Goal: Obtain resource: Obtain resource

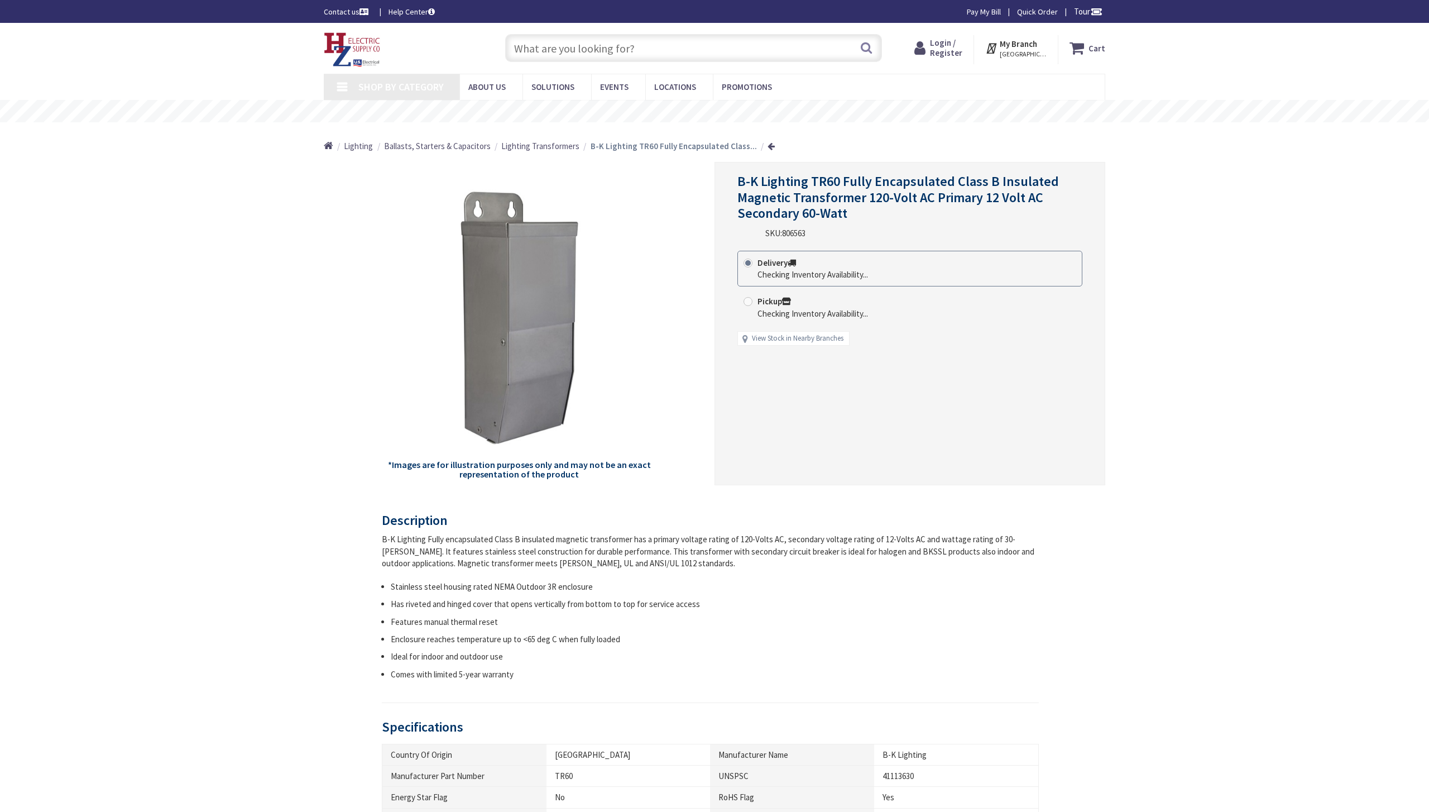
type input "[PERSON_NAME] Park, [STREET_ADDRESS][PERSON_NAME][US_STATE]"
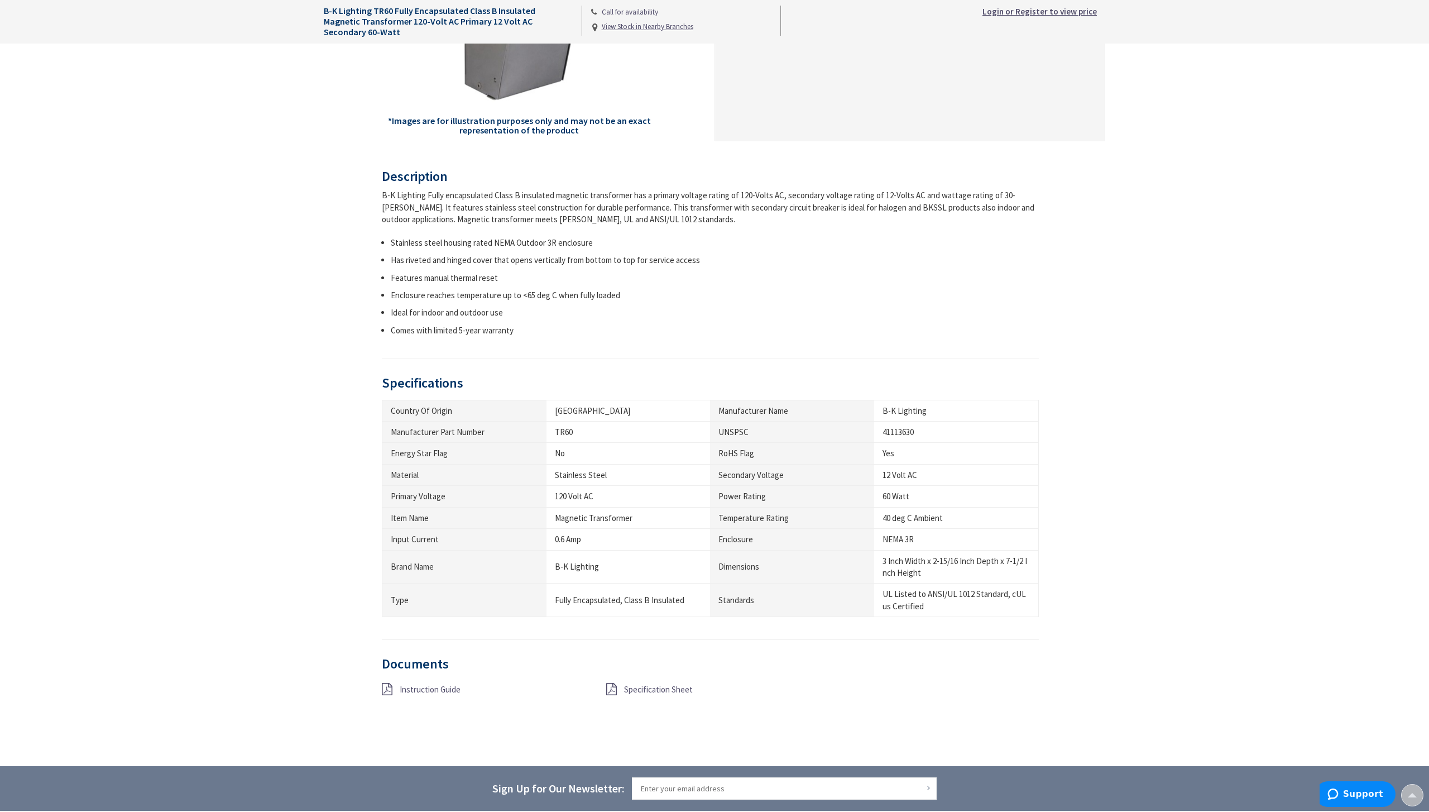
scroll to position [352, 0]
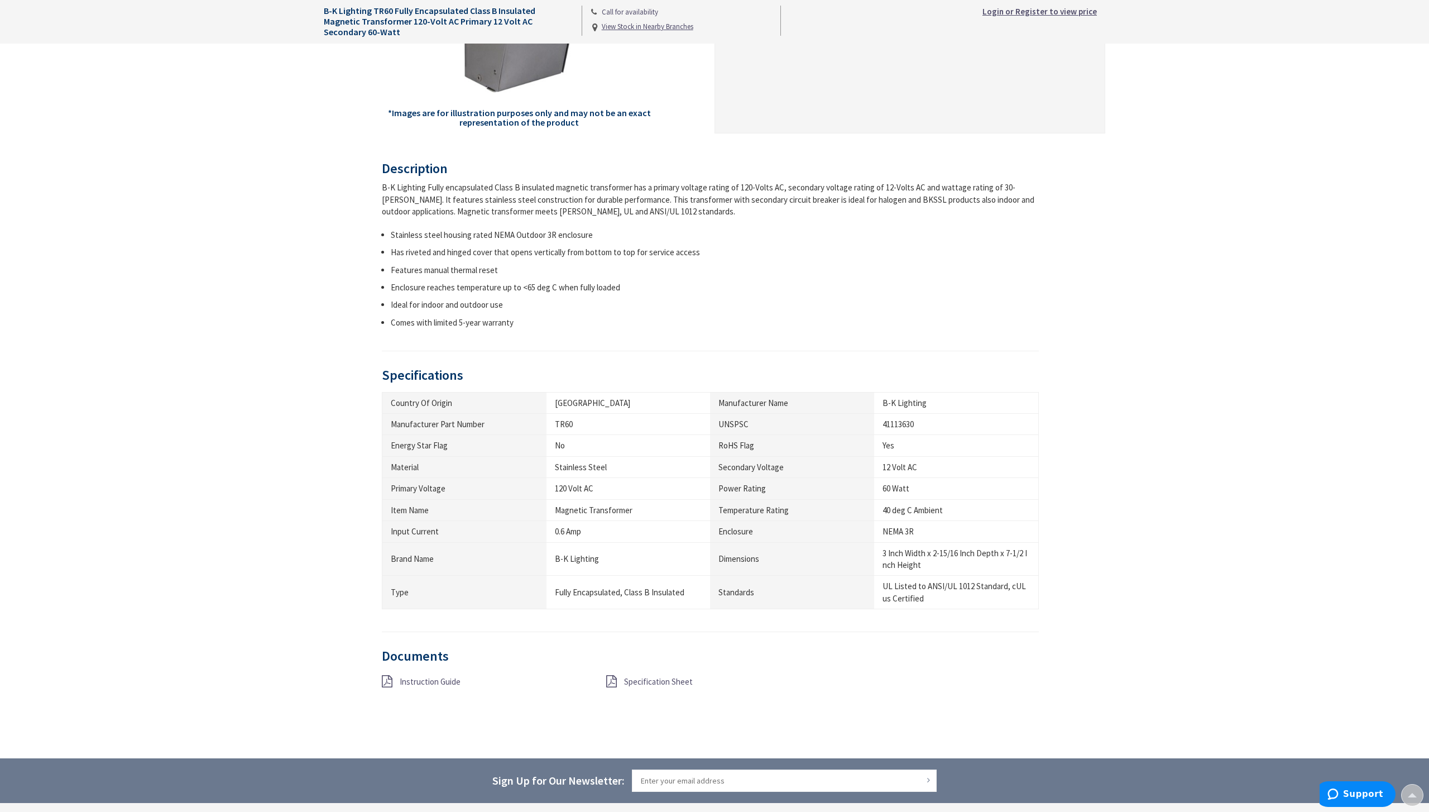
click at [636, 683] on span "Specification Sheet" at bounding box center [658, 681] width 69 height 11
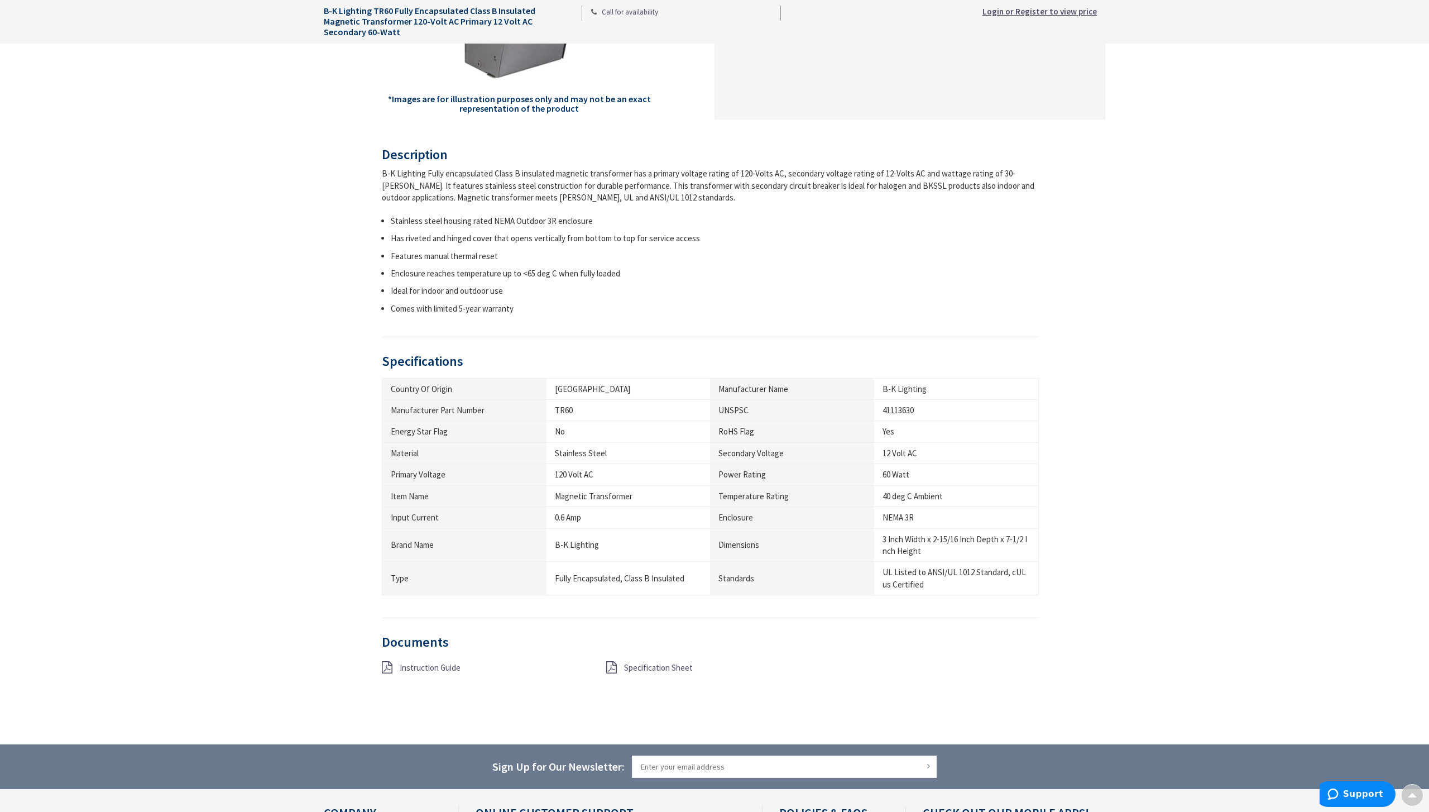
click at [429, 669] on span "Instruction Guide" at bounding box center [430, 667] width 61 height 11
